Goal: Task Accomplishment & Management: Complete application form

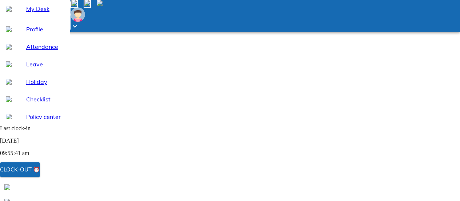
select select "10"
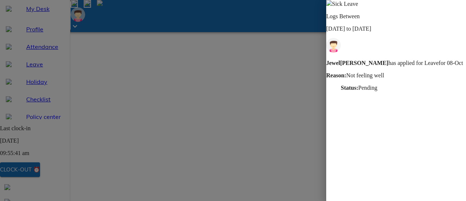
click at [332, 6] on img at bounding box center [329, 3] width 6 height 6
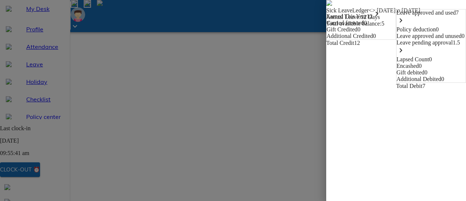
click at [405, 55] on icon "keyboard_arrow_right" at bounding box center [400, 50] width 9 height 9
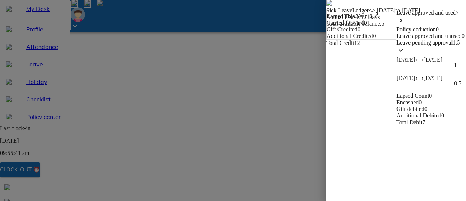
click at [326, 6] on img at bounding box center [329, 3] width 6 height 6
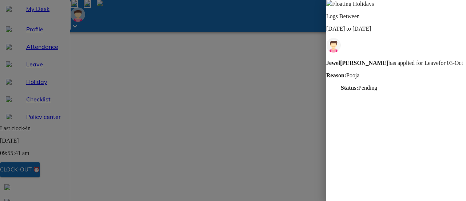
click at [186, 110] on div at bounding box center [233, 100] width 466 height 201
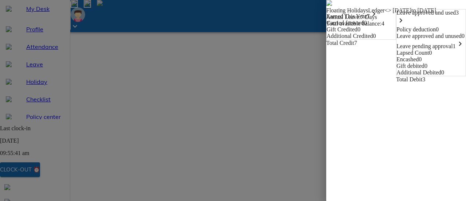
click at [453, 49] on span "1 keyboard_arrow_right" at bounding box center [459, 46] width 12 height 6
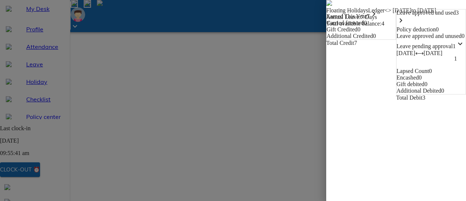
click at [326, 7] on span at bounding box center [329, 4] width 6 height 6
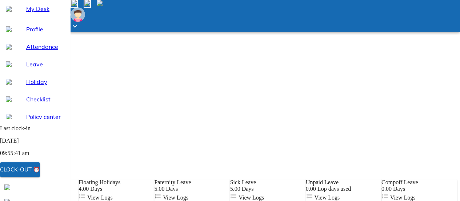
scroll to position [58, 0]
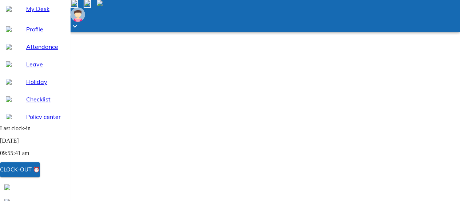
click at [37, 13] on span "My Desk" at bounding box center [45, 8] width 38 height 9
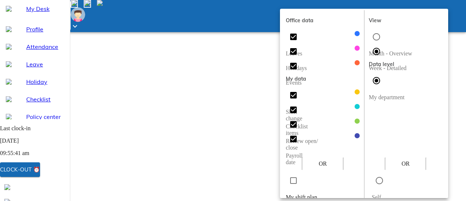
click at [243, 27] on div at bounding box center [233, 100] width 466 height 201
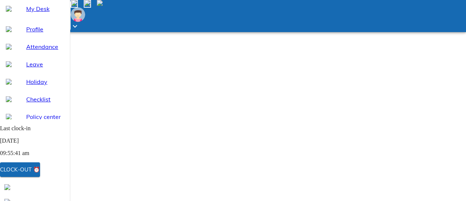
click at [40, 86] on span "Holiday" at bounding box center [45, 81] width 38 height 9
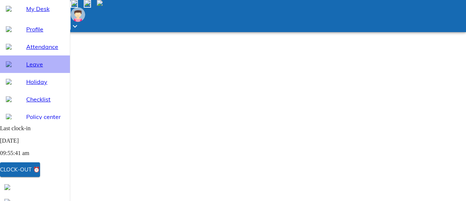
click at [33, 68] on span "Leave" at bounding box center [45, 64] width 38 height 9
select select "10"
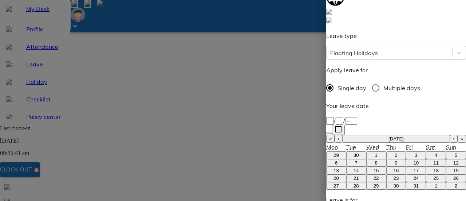
scroll to position [109, 0]
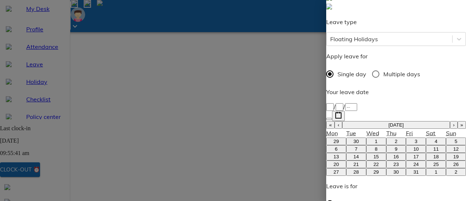
click at [373, 161] on abbr "22" at bounding box center [375, 163] width 5 height 5
type input "[DATE]"
type input "22"
type input "10"
type input "2025"
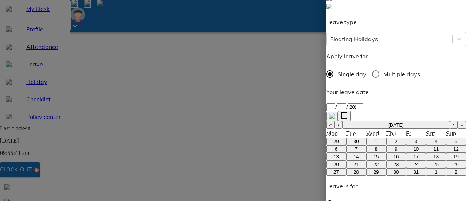
type textarea "D"
type textarea "x"
type textarea "Di"
type textarea "x"
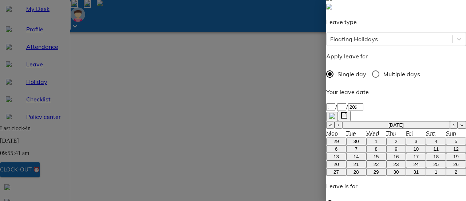
type textarea "Diw"
type textarea "x"
type textarea "Diwa"
type textarea "x"
type textarea "Diwal"
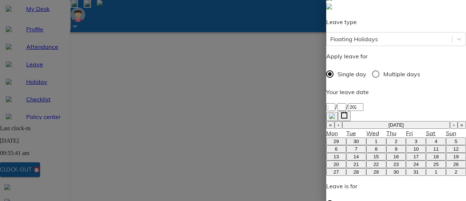
type textarea "x"
type textarea "[DATE]"
type textarea "x"
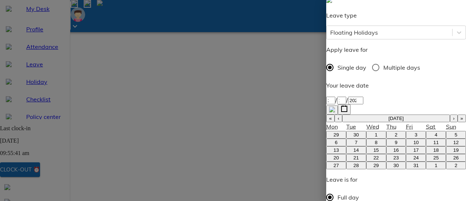
scroll to position [118, 0]
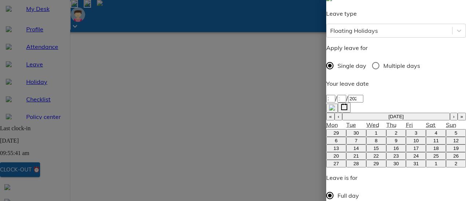
type textarea "[DATE]"
type textarea "x"
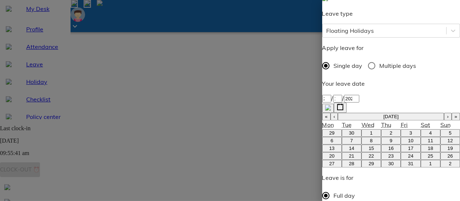
scroll to position [11, 0]
